Goal: Task Accomplishment & Management: Manage account settings

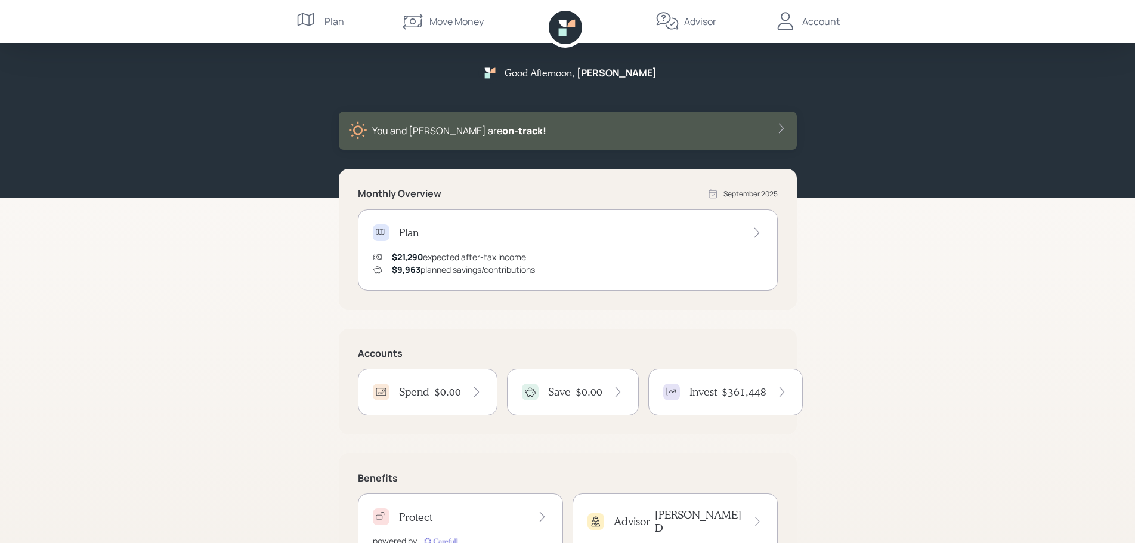
scroll to position [57, 0]
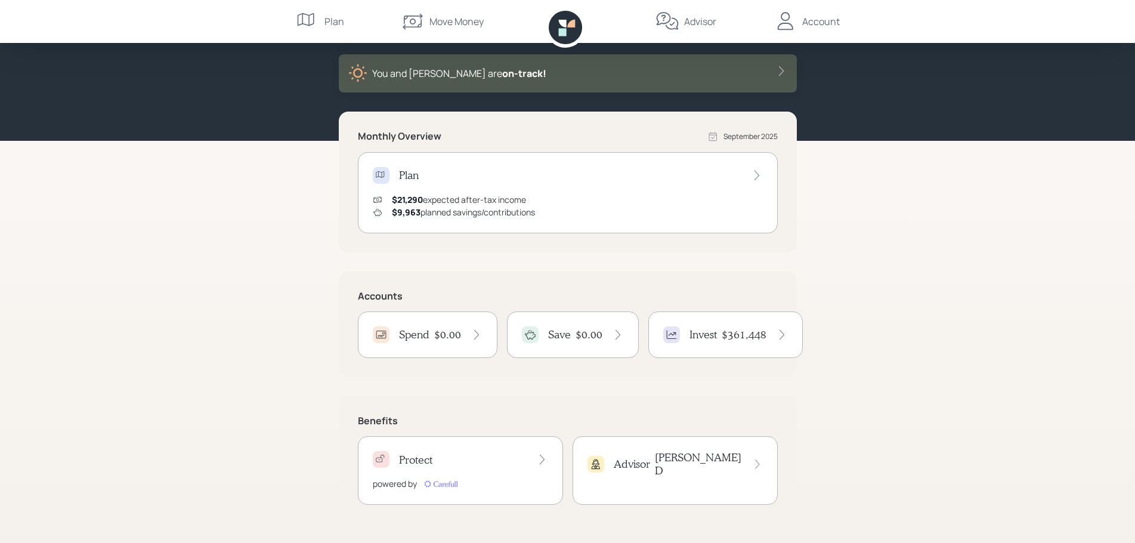
click at [580, 333] on h4 "$0.00" at bounding box center [588, 334] width 27 height 13
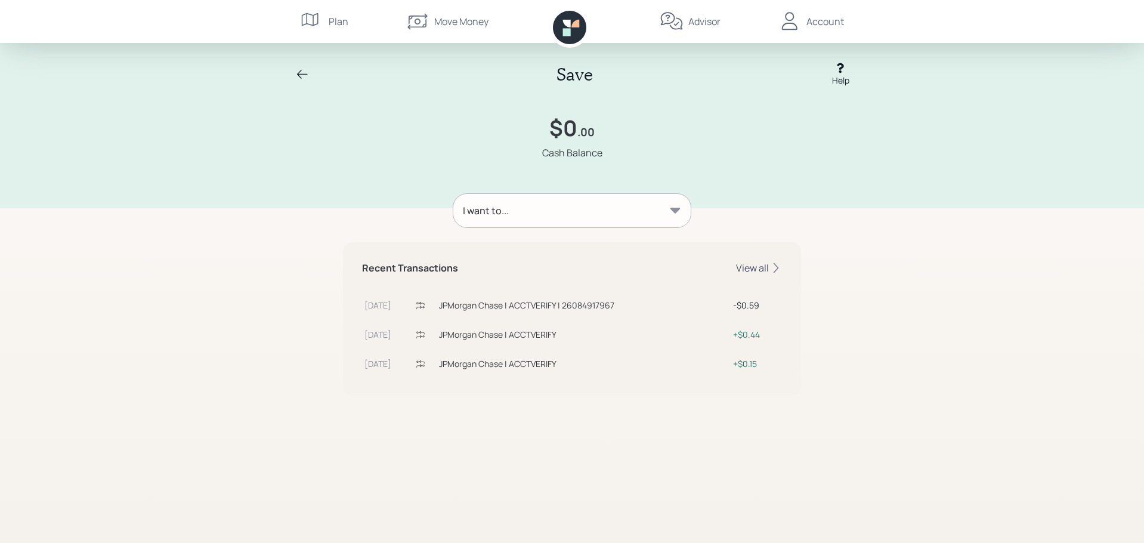
click at [758, 269] on div "View all" at bounding box center [759, 267] width 46 height 13
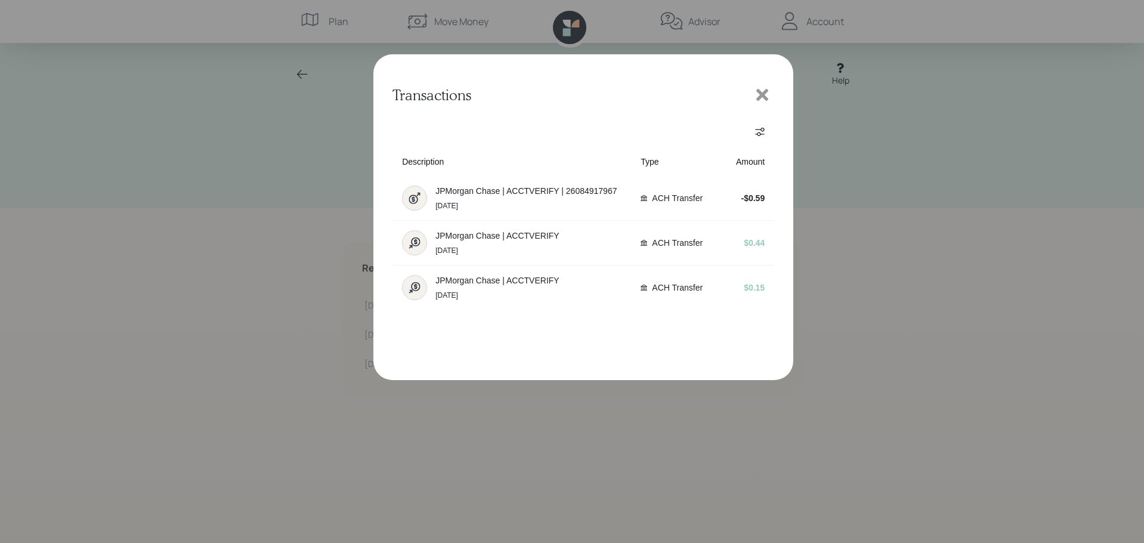
click at [761, 94] on icon at bounding box center [762, 95] width 12 height 12
